Goal: Complete application form

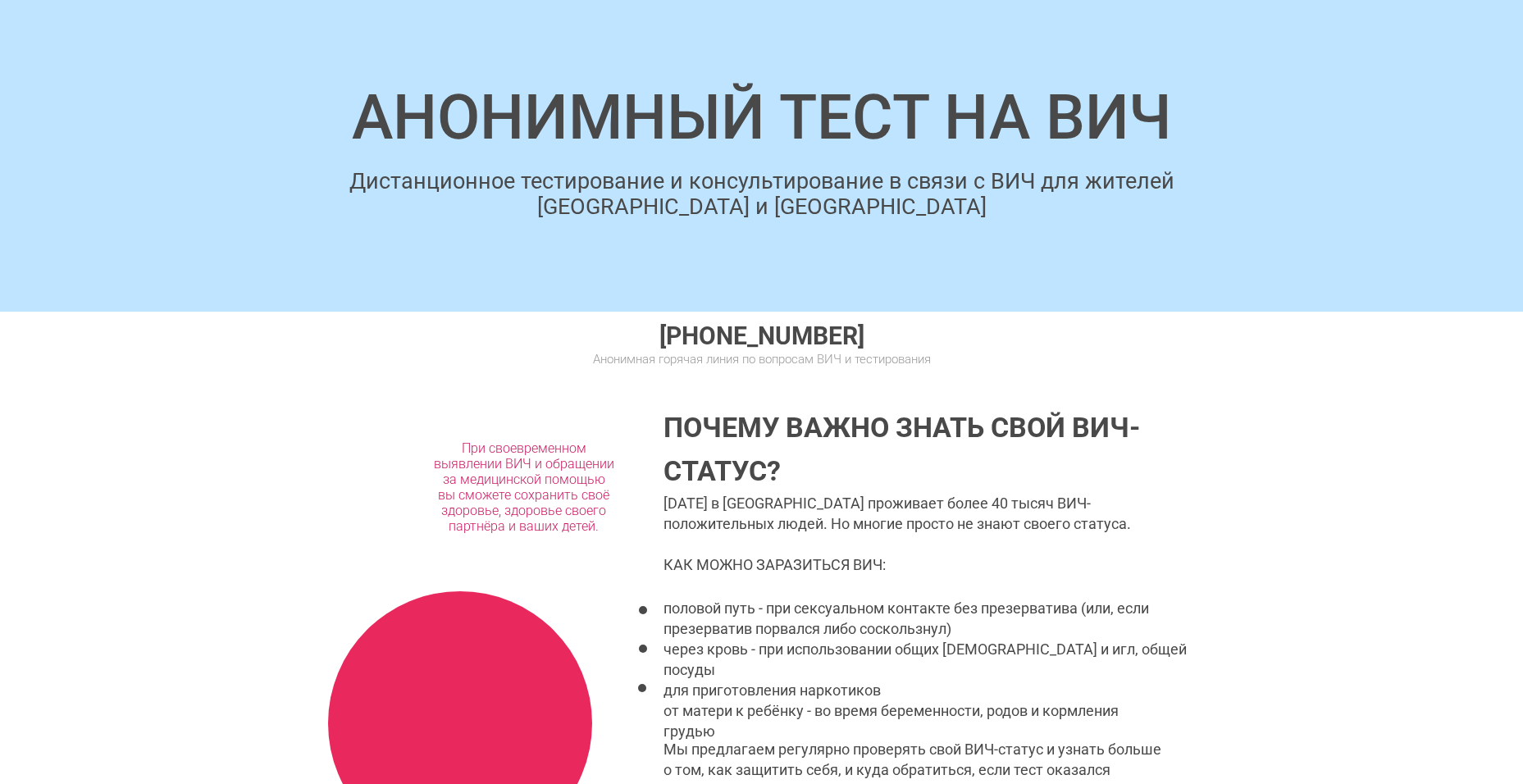
scroll to position [557, 0]
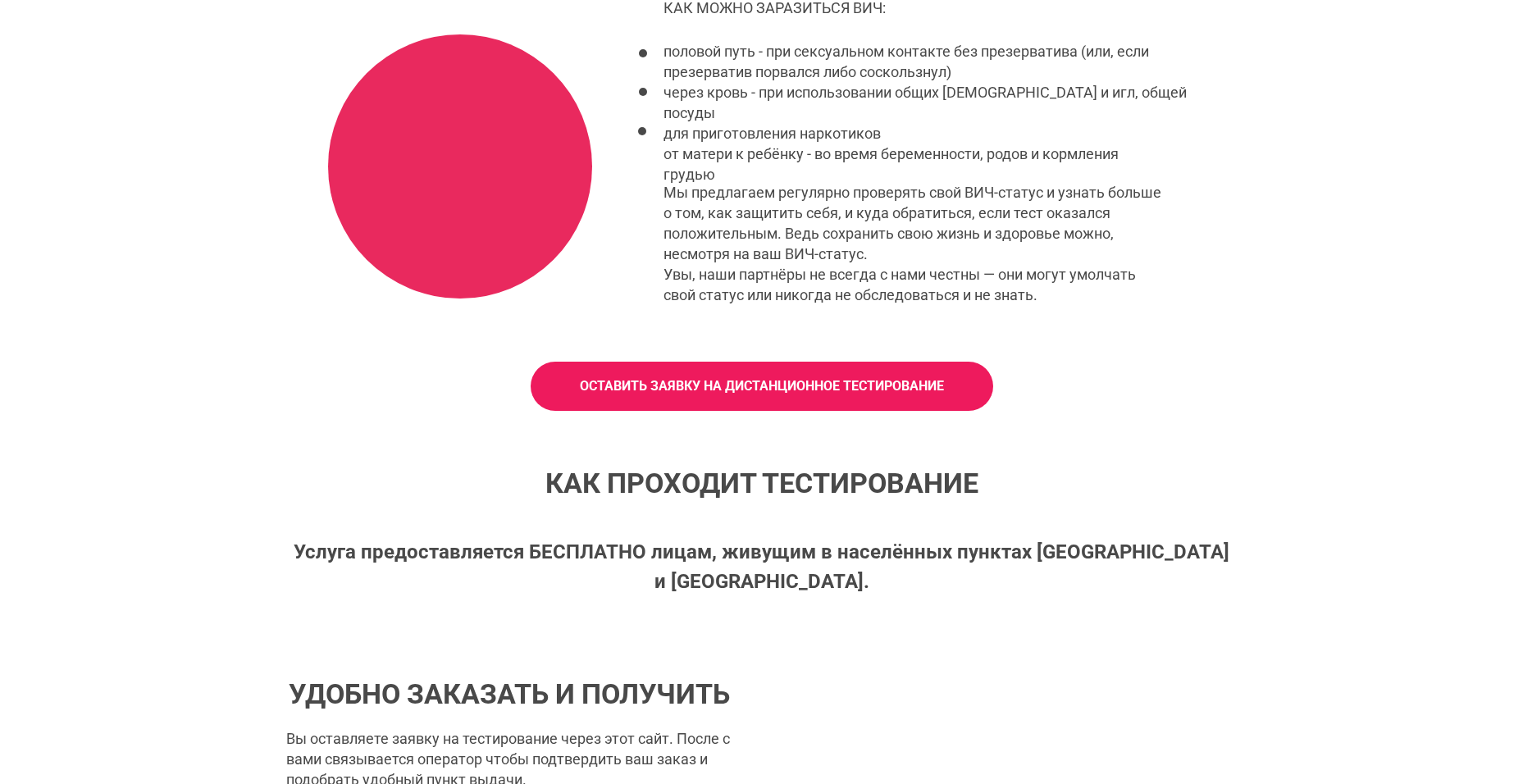
click at [718, 386] on span "ОСТАВИТЬ ЗАЯВКУ НА ДИСТАНЦИОННОЕ ТЕСТИРОВАНИЕ" at bounding box center [762, 386] width 364 height 18
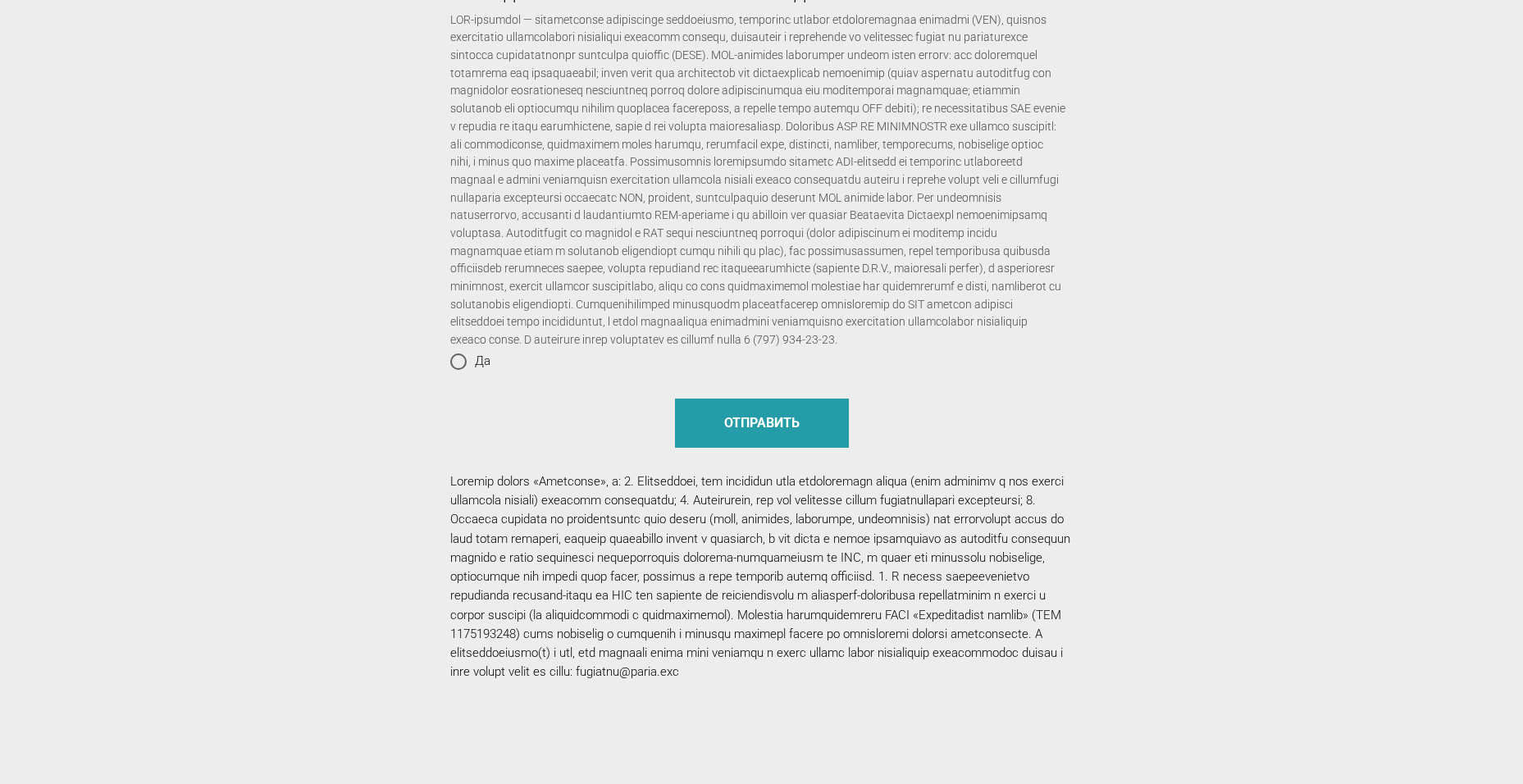
scroll to position [1745, 0]
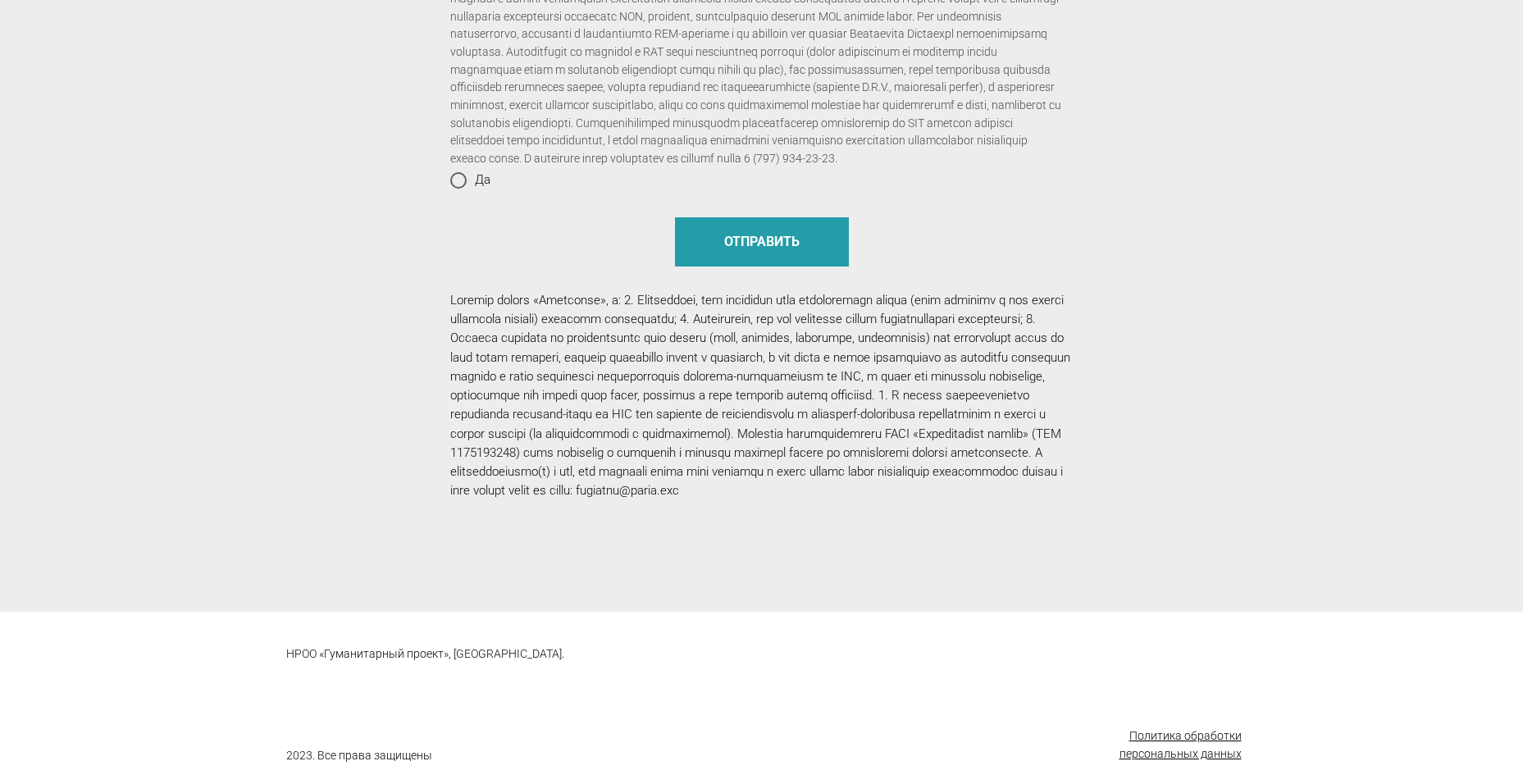
click at [1226, 749] on u "Политика обработки персональных данных" at bounding box center [1180, 744] width 122 height 31
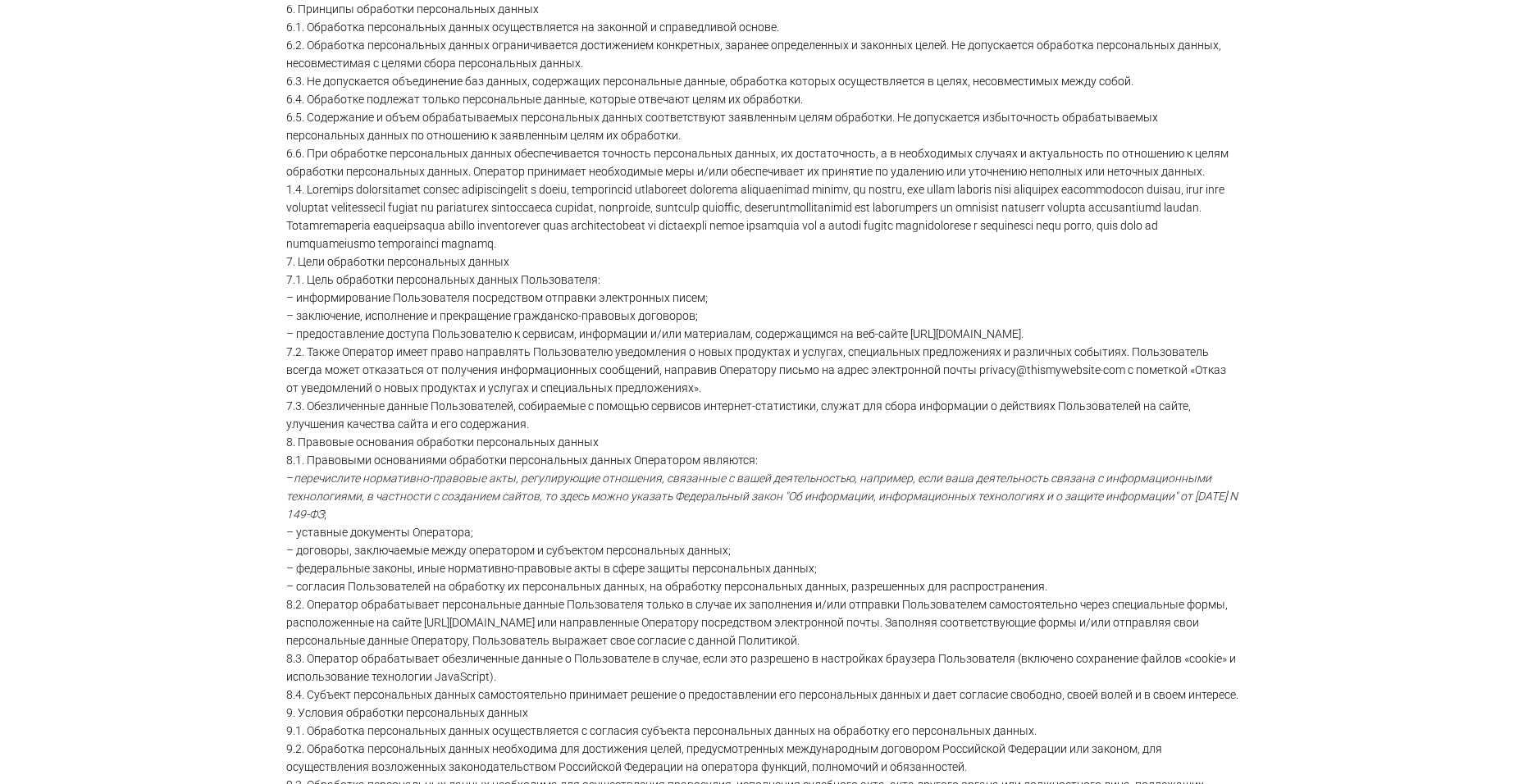
scroll to position [3013, 0]
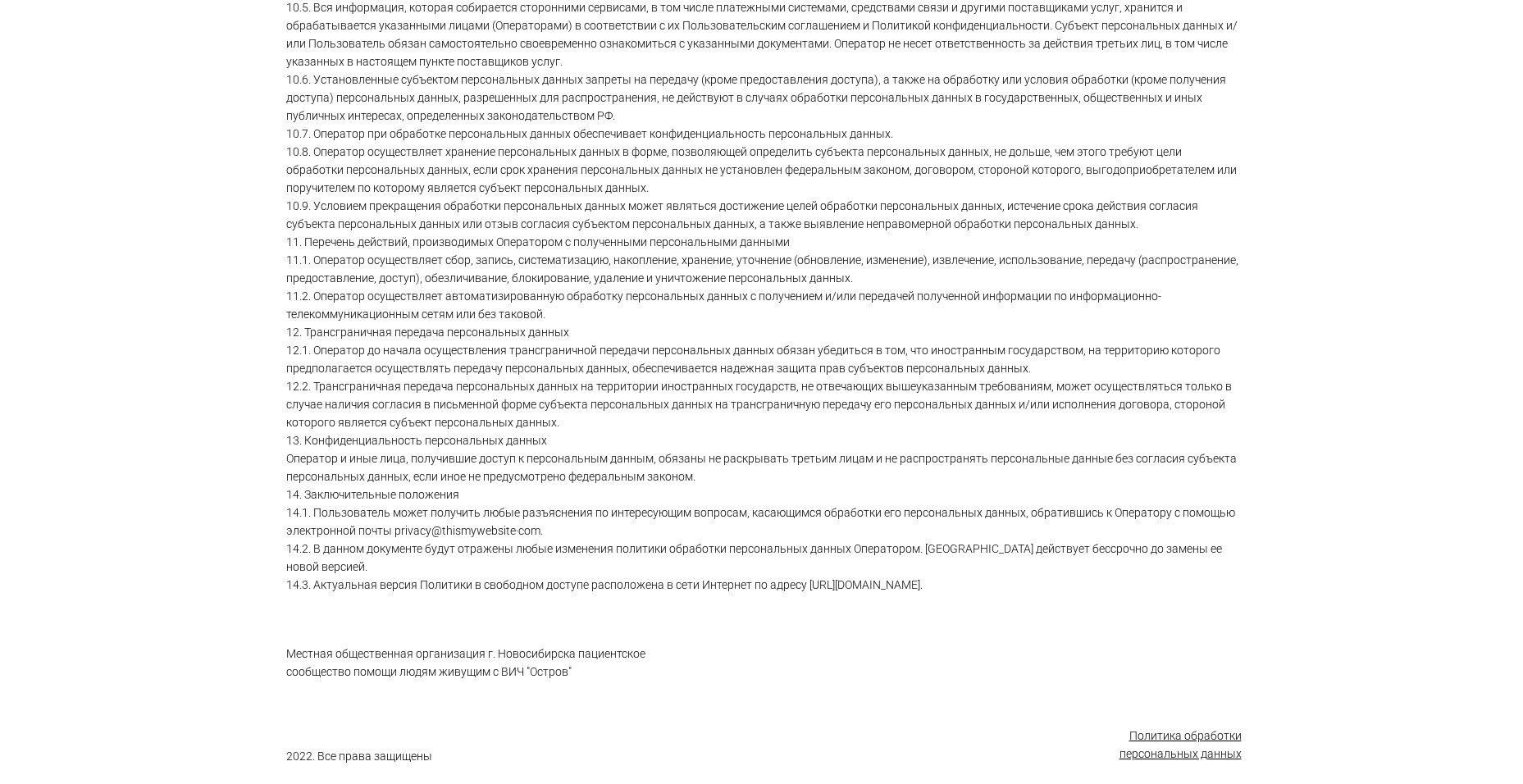
click at [1122, 732] on link "Политика обработки персональных данных" at bounding box center [1165, 745] width 151 height 36
